Goal: Communication & Community: Answer question/provide support

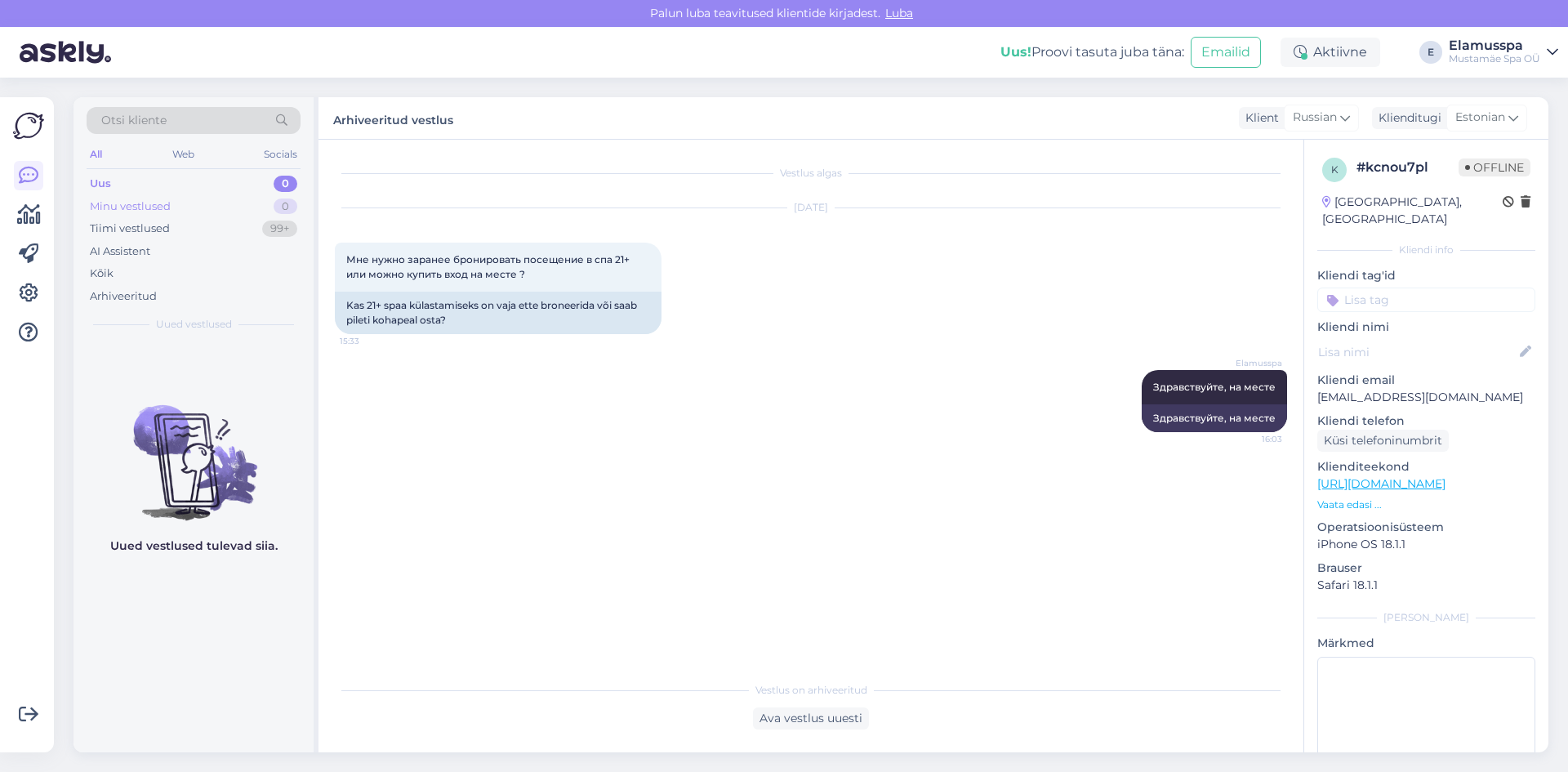
click at [254, 197] on div "Minu vestlused 0" at bounding box center [193, 206] width 214 height 23
click at [263, 179] on div "Uus 0" at bounding box center [193, 184] width 214 height 23
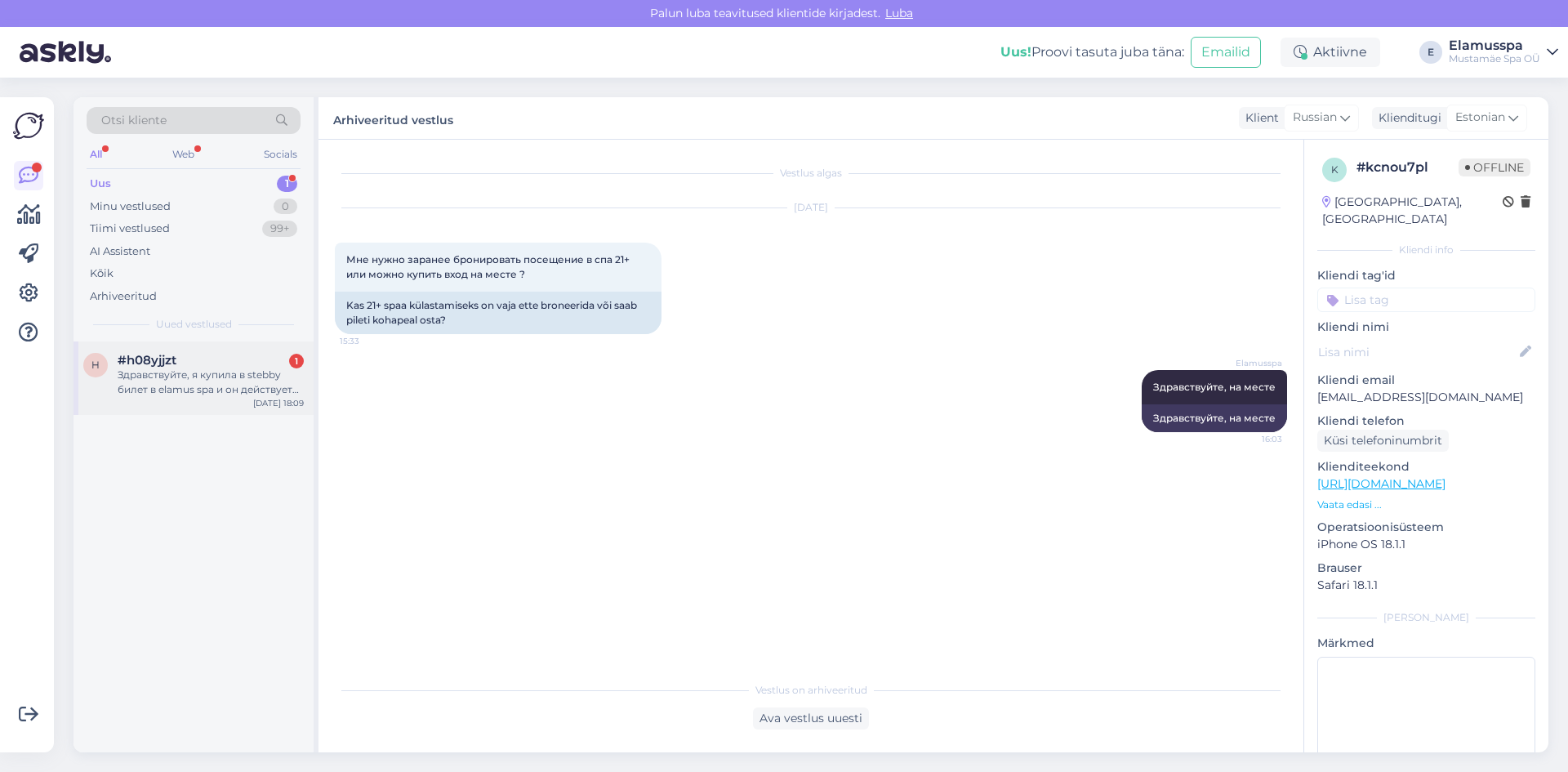
click at [139, 369] on div "Здравствуйте, я купила в stebby билет в elamus spa и он действует до 16.09 возм…" at bounding box center [210, 382] width 186 height 29
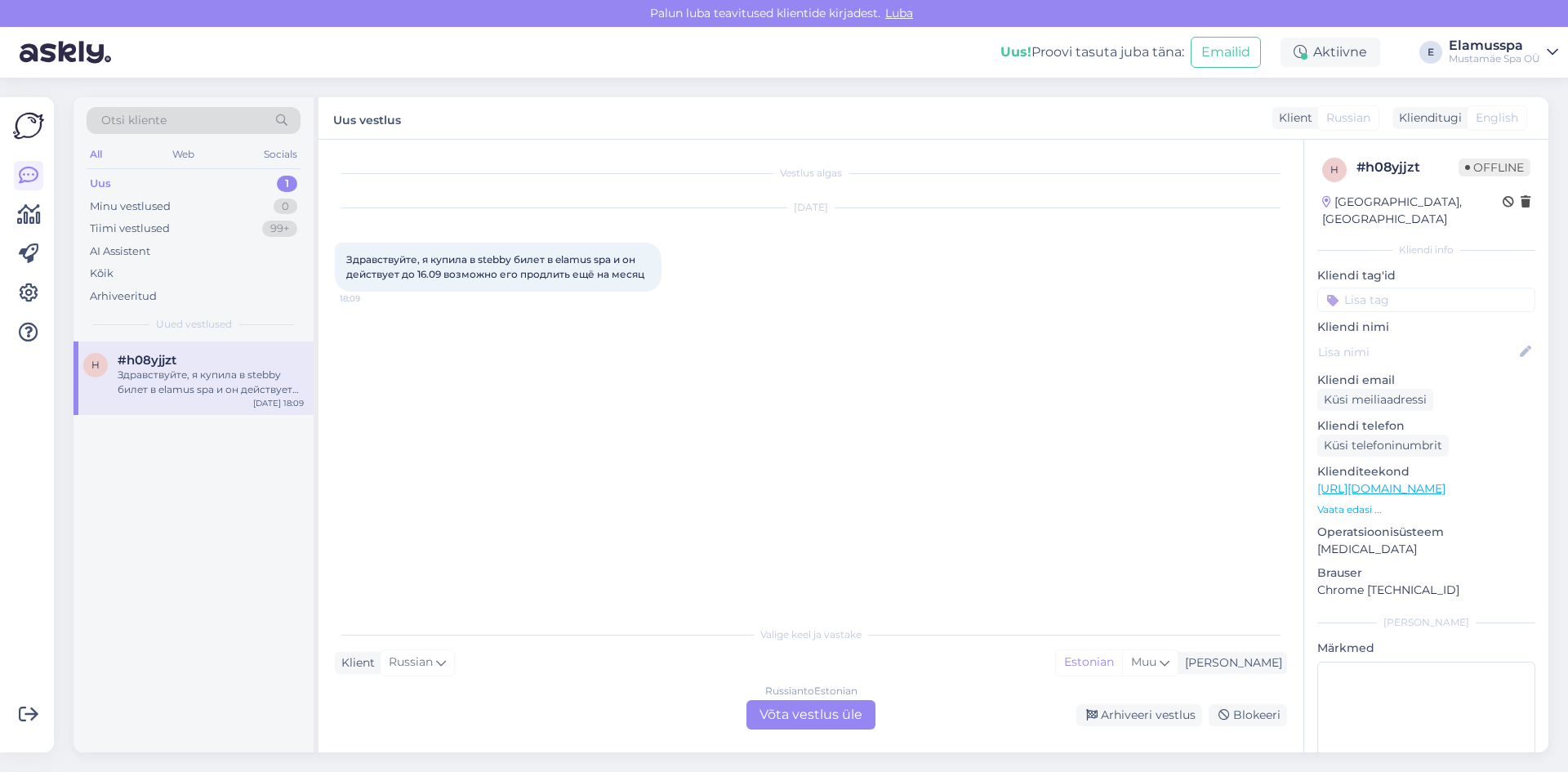
click at [820, 726] on div "Russian to Estonian Võta vestlus üle" at bounding box center [811, 715] width 129 height 29
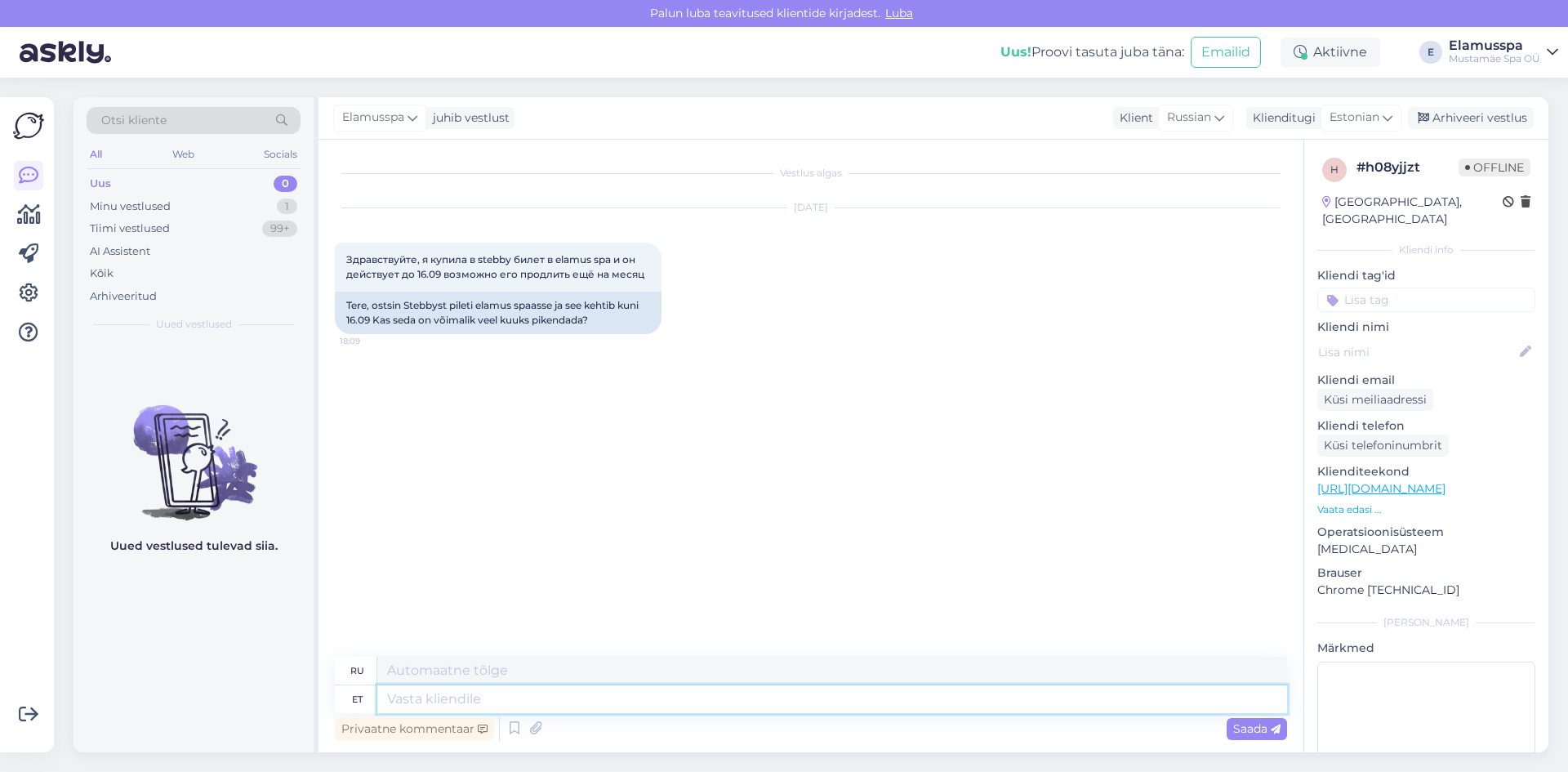
click at [851, 688] on textarea at bounding box center [832, 700] width 909 height 28
type textarea "Tere!"
type textarea "Привет!"
type textarea "Tere! Kas"
type textarea "Привет! Это"
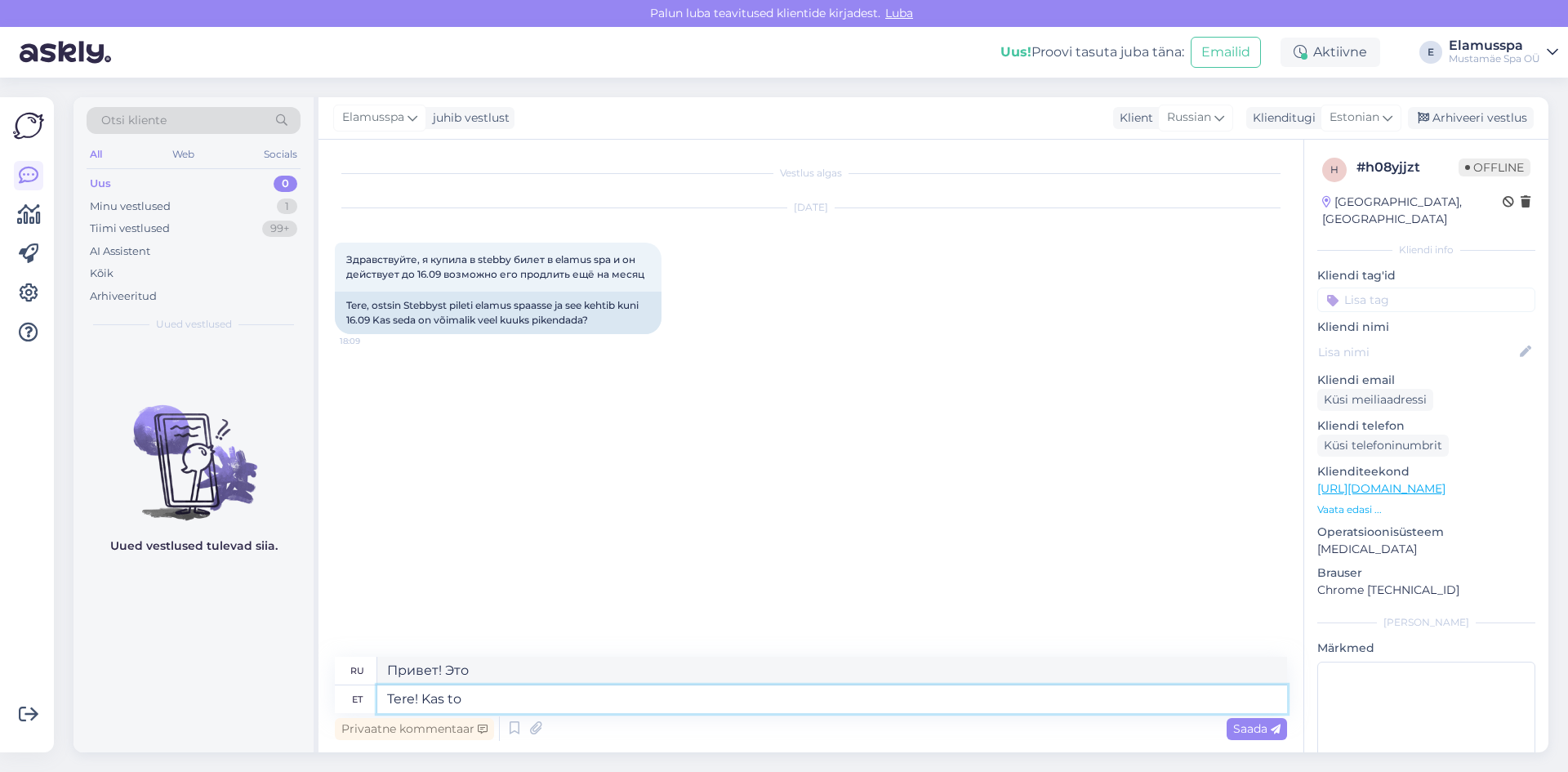
type textarea "Tere! Kas t"
type textarea "Привет! Это?"
type textarea "Tere! Kas"
type textarea "Привет! Это"
type textarea "Tere!"
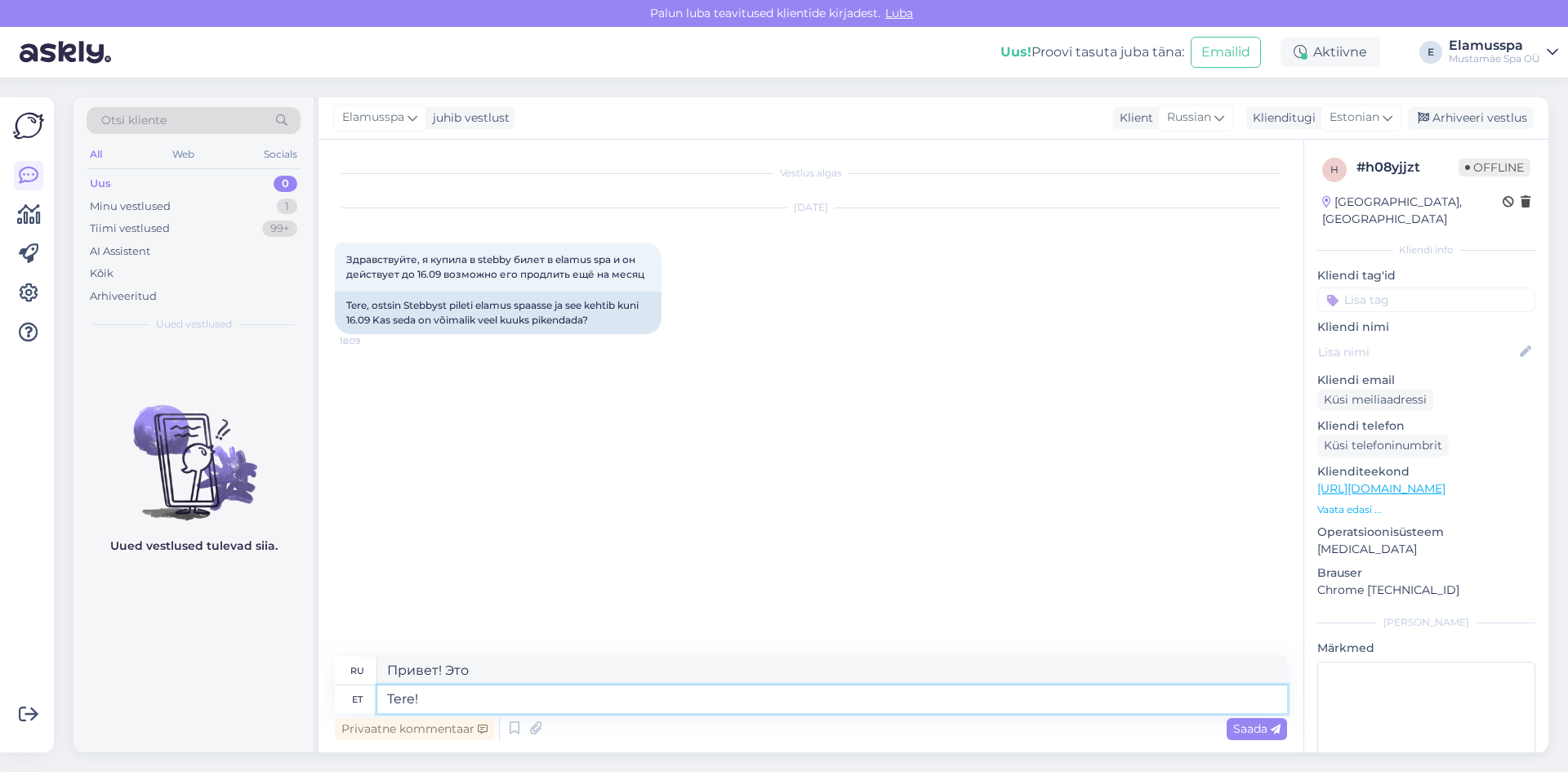
type textarea "Привет!"
type textarea "Tere! Selleks"
type textarea "Привет! Для этого"
type textarea "Tere! Selleks oleks m"
type textarea "Привет! Это было бы"
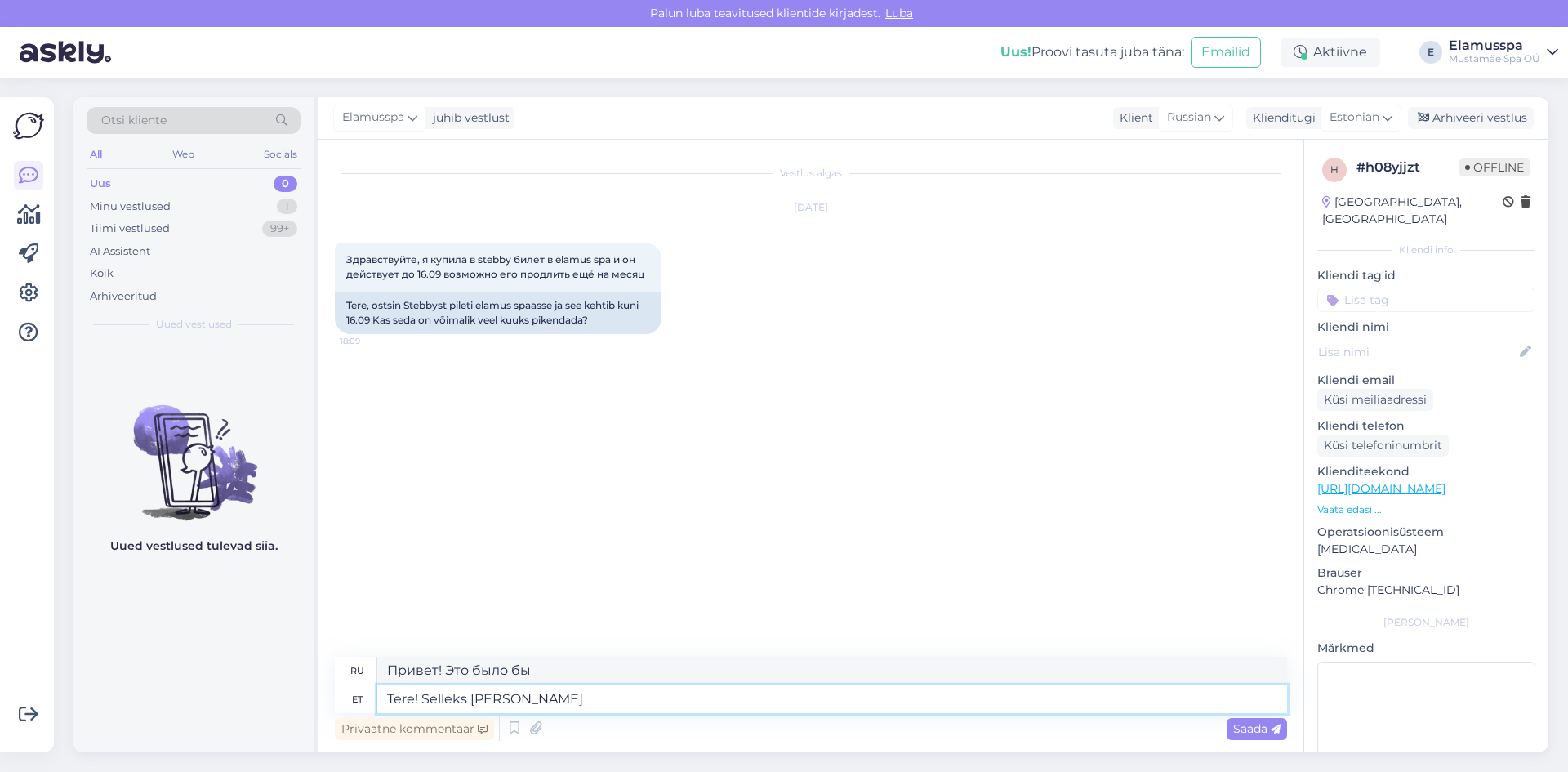
type textarea "Tere! Selleks [PERSON_NAME] v"
type textarea "Привет! Для этого нам бы пришлось"
type textarea "Tere! Selleks oleks [PERSON_NAME] t"
type textarea "Здравствуйте! Для этого нам понадобится"
type textarea "Tere! Selleks oleks [PERSON_NAME] tie"
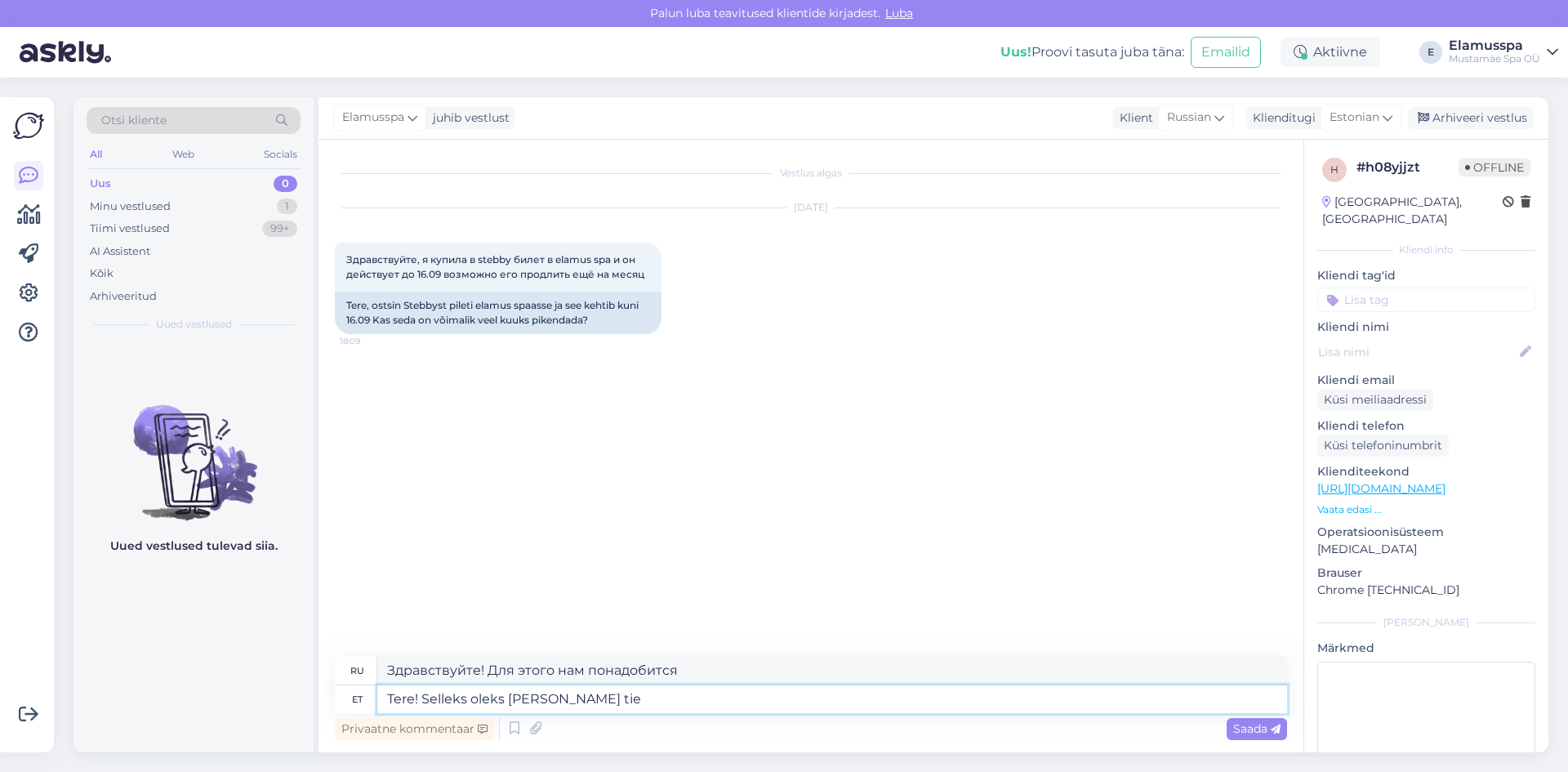
type textarea "Привет! Для этого нам понадобится галстук."
type textarea "Tere! Selleks oleks [PERSON_NAME] tie isikukoodi j"
type textarea "Здравствуйте! Для этого нам понадобится ваш личный идентификационный номер."
type textarea "Tere! Selleks oleks [PERSON_NAME] tie isikukoodi ja n"
type textarea "Здравствуйте! Для этого нам понадобится ваш персональный идентификационный номе…"
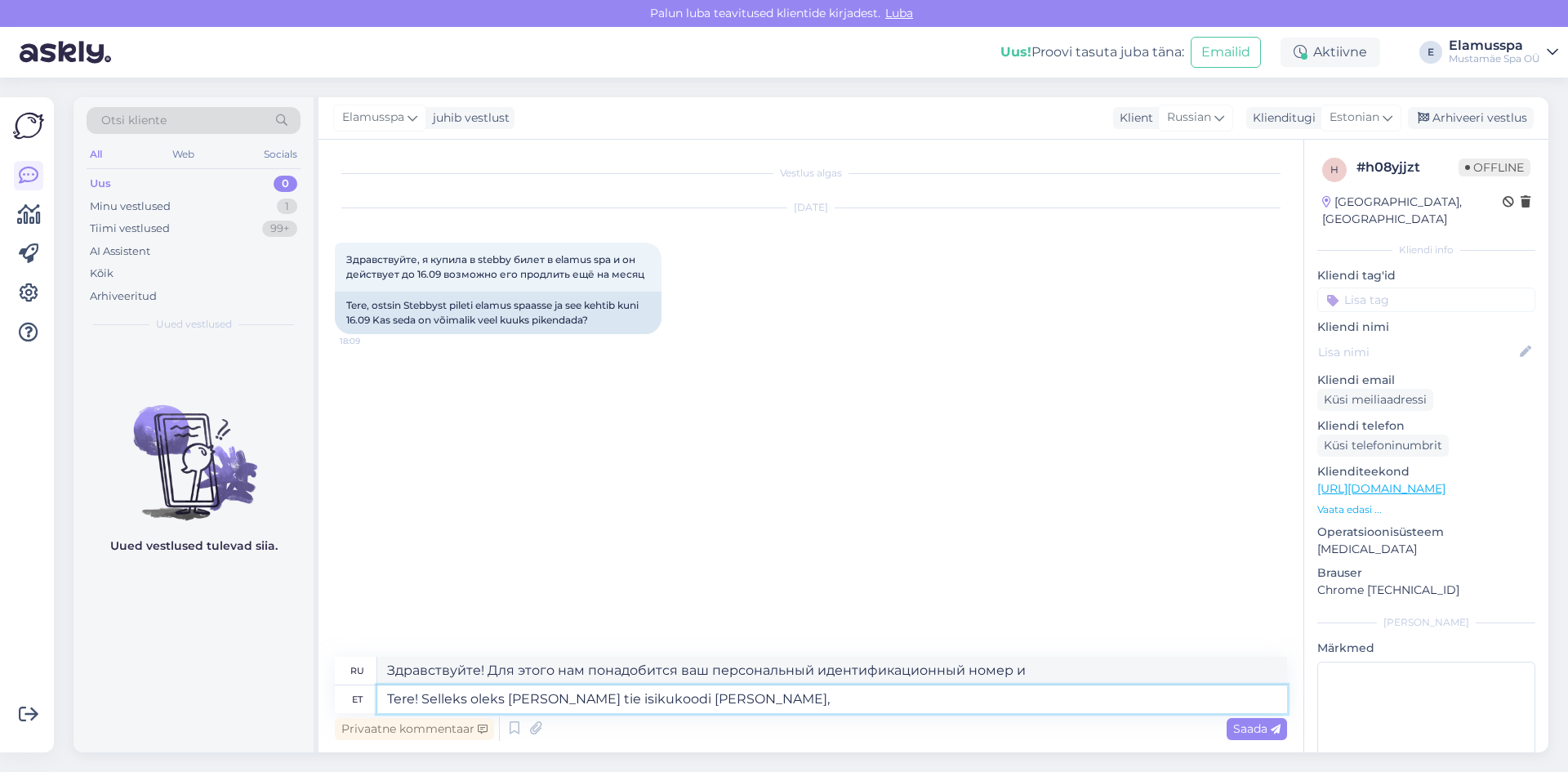
type textarea "Tere! Selleks oleks [PERSON_NAME] tie isikukoodi [PERSON_NAME],"
type textarea "Здравствуйте! Для этого нам понадобится ваш личный идентификационный номер и им…"
type textarea "Tere! Selleks oleks [PERSON_NAME] tie isikukoodi [PERSON_NAME]. Kui k"
type textarea "Здравствуйте! Для этого нам понадобится ваш персональный идентификационный номе…"
type textarea "Tere! Selleks oleks [PERSON_NAME] tie isikukoodi [PERSON_NAME]. Kui kauaks s"
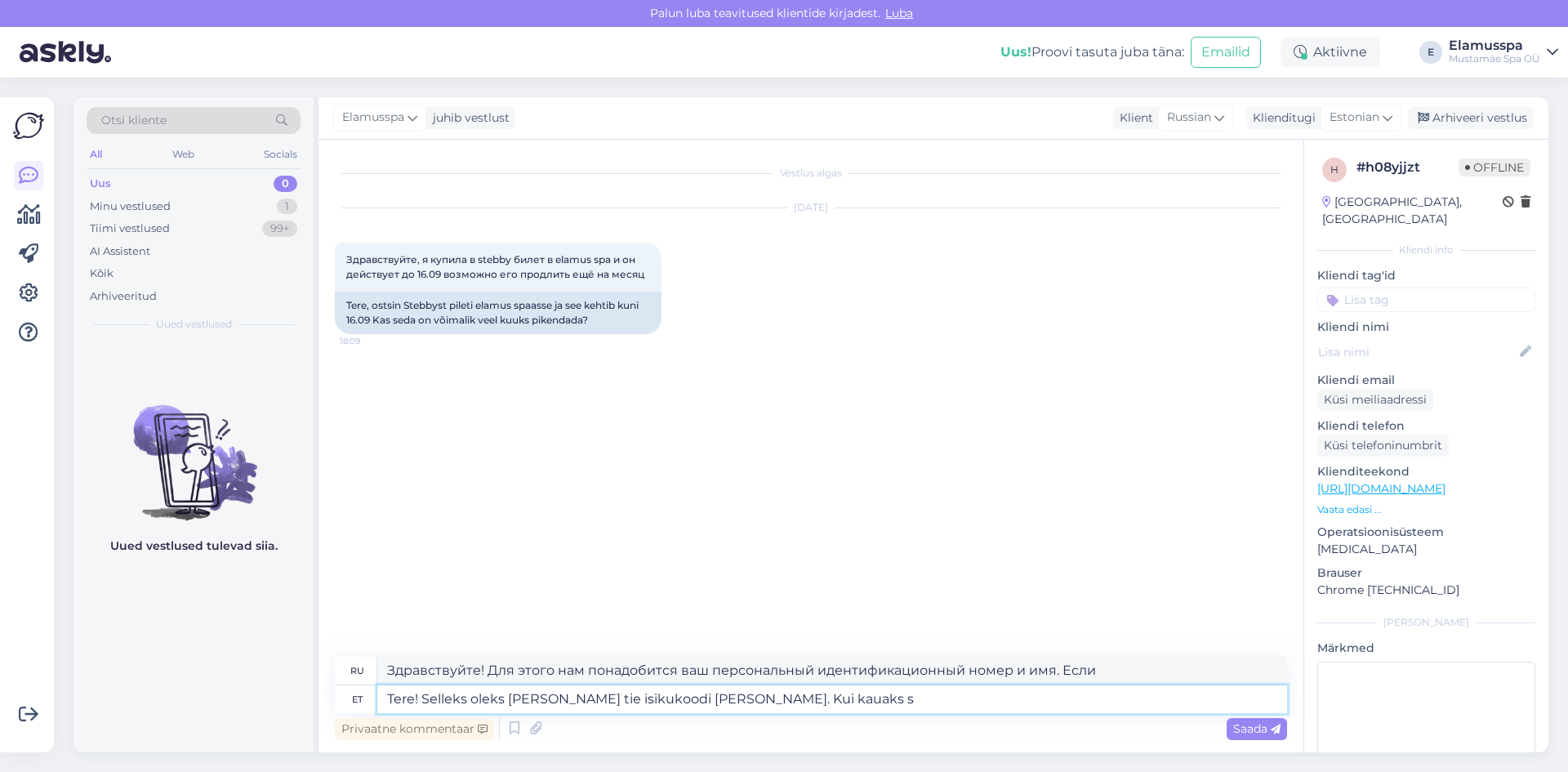
type textarea "Здравствуйте! Для этого нам понадобится ваш личный идентификационный номер и им…"
type textarea "Tere! Selleks oleks [PERSON_NAME] tie isikukoodi [PERSON_NAME]. Kui kauaks soov…"
type textarea "Здравствуйте! Для этого нам понадобится ваш личный идентификационный номер и им…"
type textarea "Tere! Selleks oleks [PERSON_NAME] tie isikukoodi [PERSON_NAME]. Kui kauaks soov…"
type textarea "Здравствуйте! Для этого нам понадобится ваш идентификационный номер и имя. На к…"
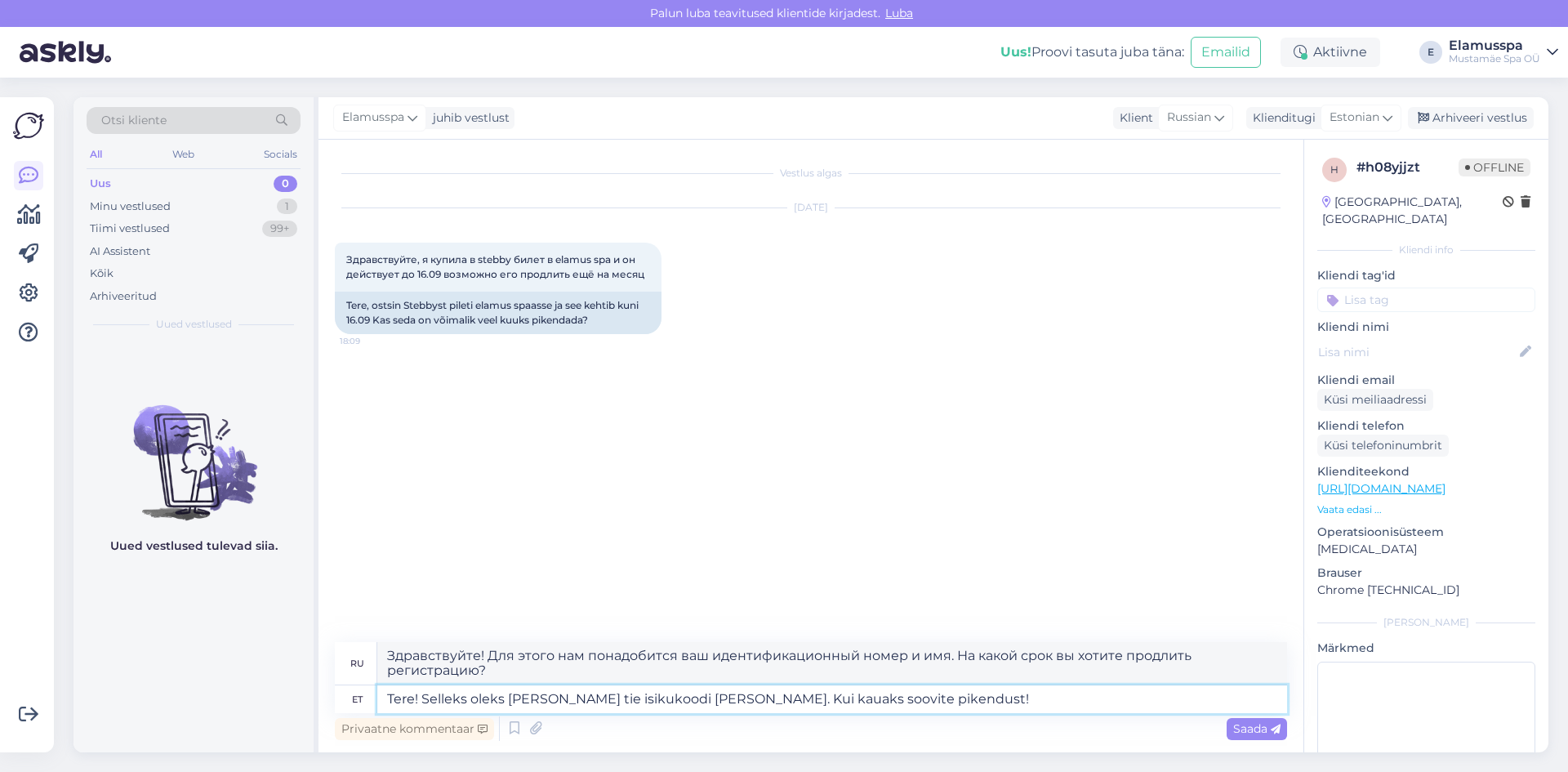
type textarea "Tere! Selleks oleks [PERSON_NAME] tie isikukoodi [PERSON_NAME]. Kui kauaks soov…"
type textarea "Здравствуйте! Для этого нам понадобится ваш личный идентификационный номер и им…"
type textarea "Tere! Selleks oleks [PERSON_NAME] tie isikukoodi [PERSON_NAME]. Kui kauaks soov…"
type textarea "Здравствуйте! Для этого нам понадобится ваш идентификационный номер и имя. На к…"
type textarea "Tere! Selleks oleks [PERSON_NAME] tie isikukoodi [PERSON_NAME]. Kui kauaks soov…"
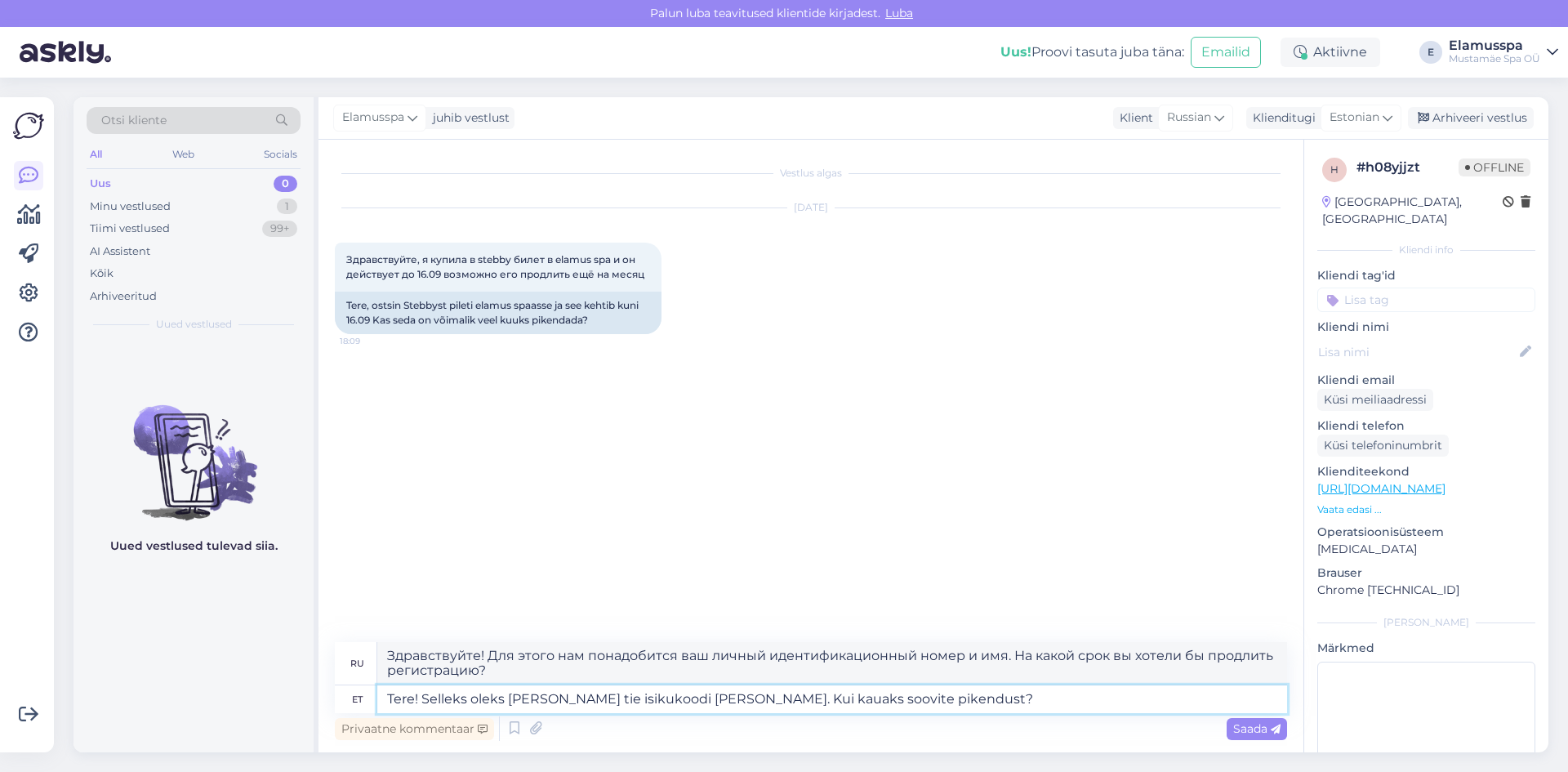
type textarea "Здравствуйте! Для этого нам понадобятся ваш идентификационный номер и имя. На к…"
type textarea "Tere! Selleks oleks [PERSON_NAME] tie isikukoodi [PERSON_NAME]. Kui kauaks soov…"
type textarea "Здравствуйте! Для этого нам понадобится ваш идентификационный номер и имя. На к…"
type textarea "Tere! Selleks oleks [PERSON_NAME] tie isikukoodi [PERSON_NAME]. Kui kauaks soov…"
type textarea "Здравствуйте! Для этого нам понадобится ваш личный идентификационный номер и им…"
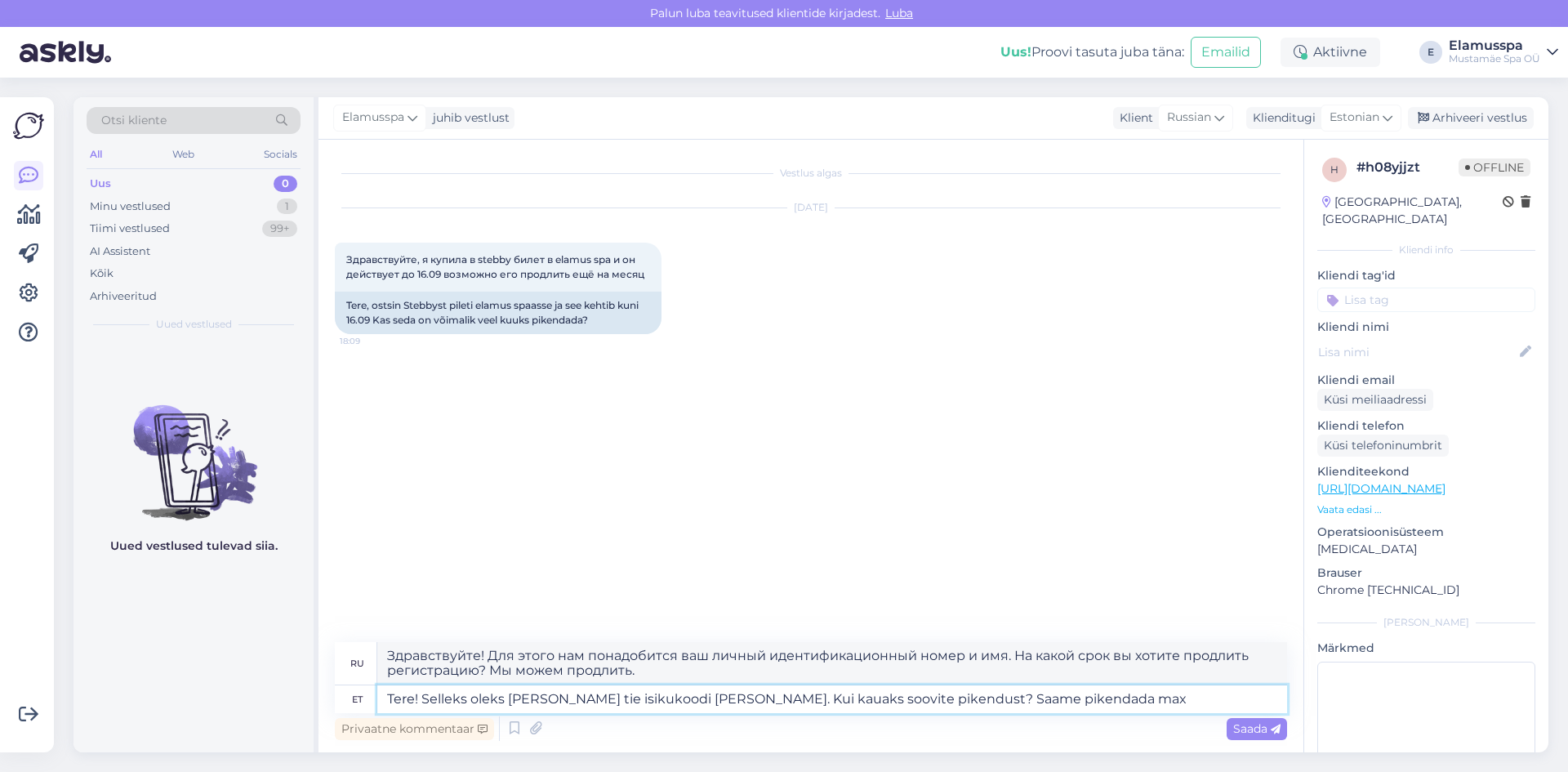
type textarea "Tere! Selleks oleks [PERSON_NAME] tie isikukoodi [PERSON_NAME]. Kui kauaks soov…"
type textarea "Здравствуйте! Для этого нам понадобится ваш идентификационный номер и имя. На к…"
type textarea "Tere! Selleks oleks [PERSON_NAME] tie isikukoodi [PERSON_NAME]. Kui kauaks soov…"
type textarea "Здравствуйте! Для этого нам понадобится ваш идентификационный номер и имя. На к…"
type textarea "Tere! Selleks oleks [PERSON_NAME] tie isikukoodi [PERSON_NAME]. Kui kauaks soov…"
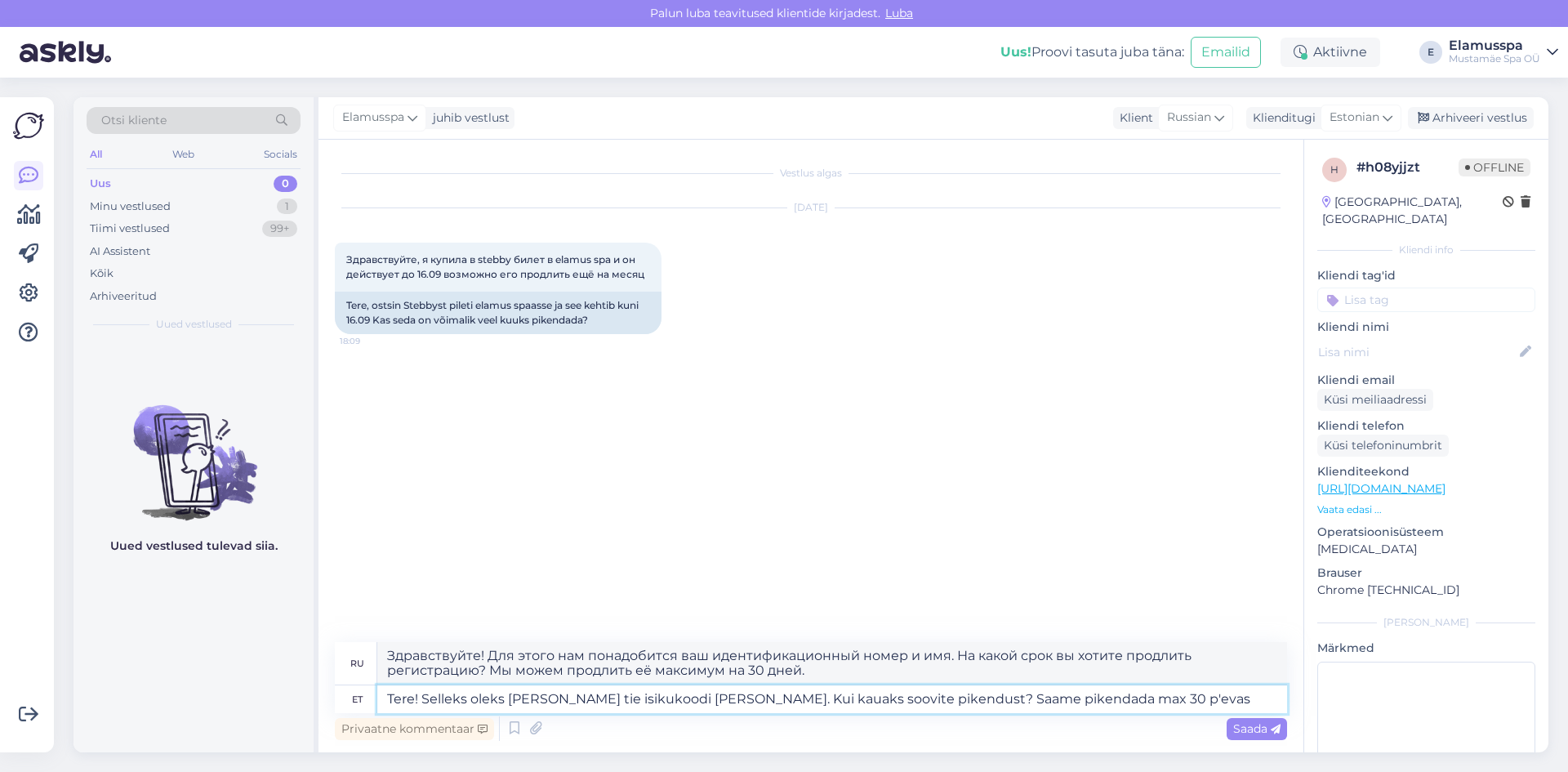
type textarea "Здравствуйте! Для этого нам понадобятся ваш идентификационный номер и имя. На к…"
type textarea "Tere! Selleks oleks [PERSON_NAME] tie isikukoodi [PERSON_NAME]. Kui kauaks soov…"
type textarea "Здравствуйте! Для этого нам понадобятся ваш личный идентификационный номер и им…"
type textarea "Tere! Selleks oleks [PERSON_NAME] tie isikukoodi [PERSON_NAME]. Kui kauaks soov…"
type textarea "Здравствуйте! Для этого нам понадобятся ваш идентификационный номер и имя. На к…"
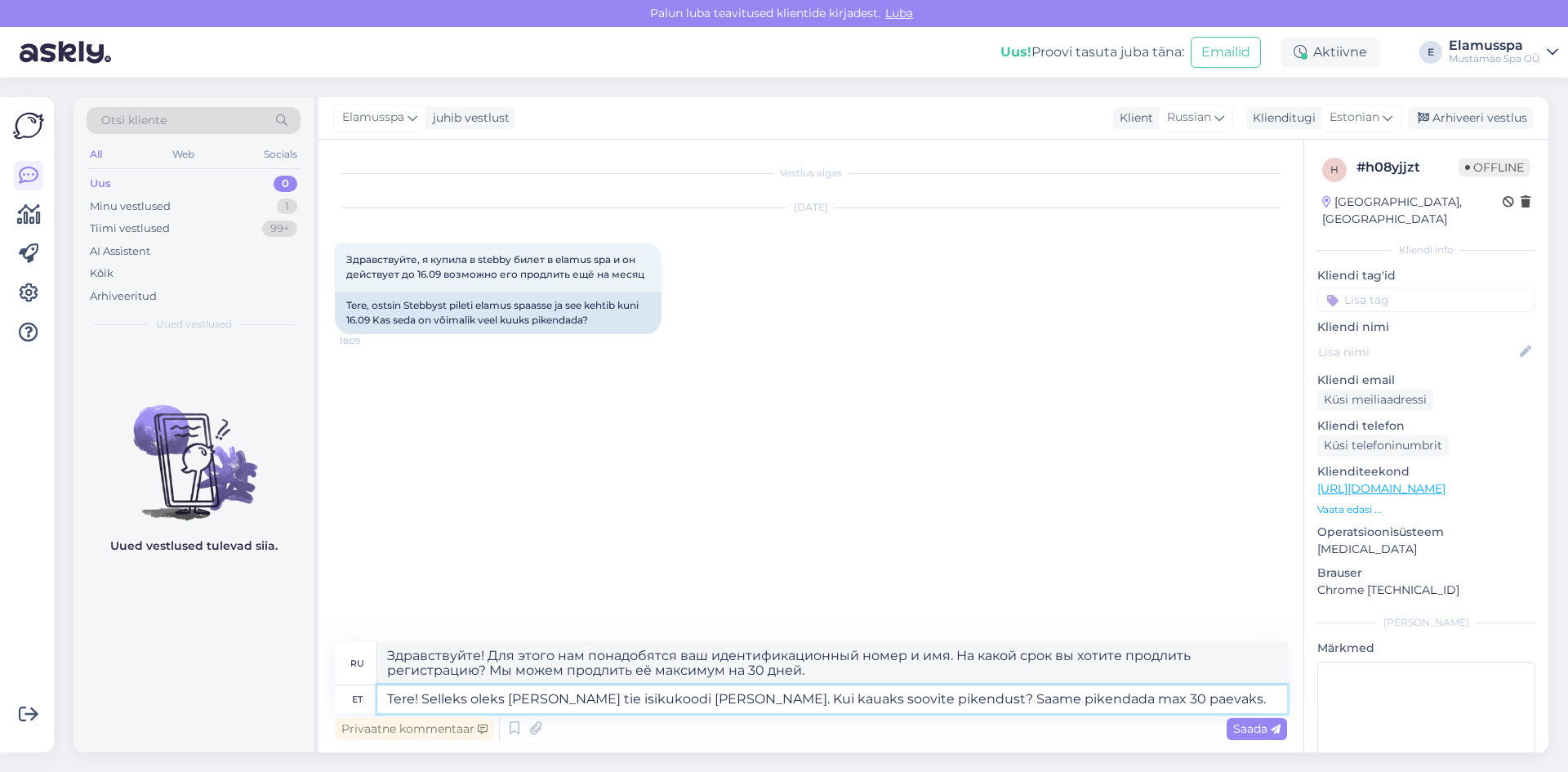
click at [1061, 698] on textarea "Tere! Selleks oleks [PERSON_NAME] tie isikukoodi [PERSON_NAME]. Kui kauaks soov…" at bounding box center [832, 700] width 909 height 28
type textarea "Tere! Selleks oleks [PERSON_NAME] tie isikukoodi [PERSON_NAME]. Kui kauaks soov…"
type textarea "Здравствуйте! Для этого нам понадобятся ваш личный идентификационный номер и им…"
type textarea "Tere! Selleks oleks [PERSON_NAME] tie isikukoodi [PERSON_NAME]. Kui kauaks soov…"
click at [1278, 732] on icon at bounding box center [1275, 729] width 9 height 9
